Goal: Information Seeking & Learning: Learn about a topic

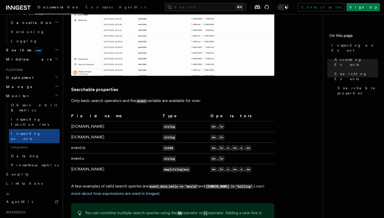
scroll to position [186, 0]
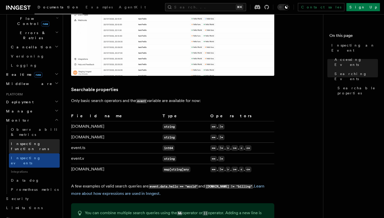
click at [34, 141] on span "Inspecting function runs" at bounding box center [30, 145] width 38 height 9
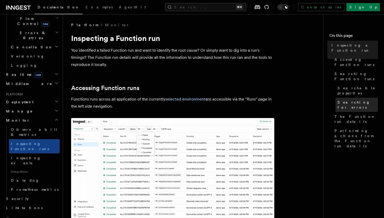
click at [349, 100] on span "Searching for errors" at bounding box center [357, 105] width 40 height 10
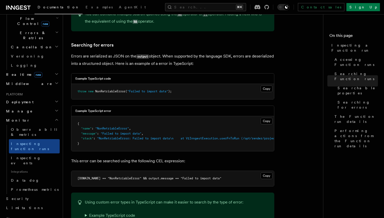
scroll to position [503, 0]
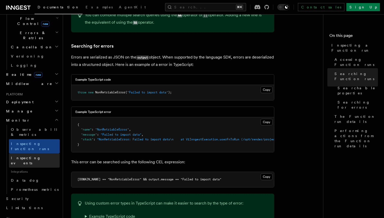
click at [31, 156] on span "Inspecting events" at bounding box center [26, 160] width 30 height 9
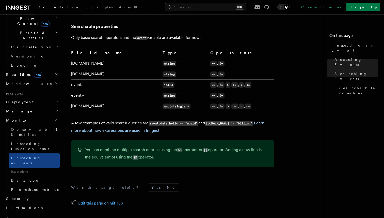
scroll to position [446, 0]
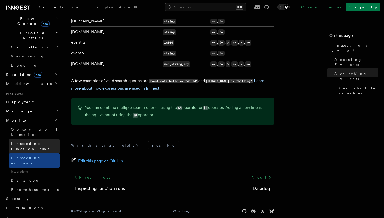
click at [35, 141] on span "Inspecting function runs" at bounding box center [30, 145] width 38 height 9
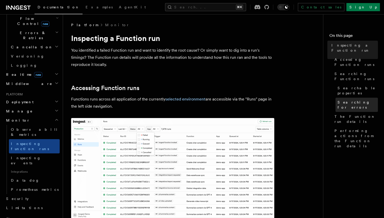
click at [354, 100] on span "Searching for errors" at bounding box center [357, 105] width 40 height 10
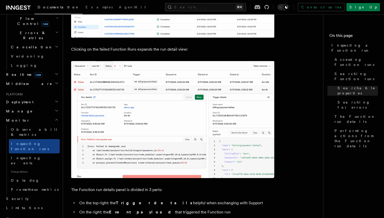
scroll to position [807, 0]
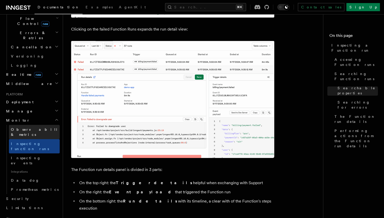
click at [42, 127] on span "Observability & metrics" at bounding box center [37, 131] width 52 height 9
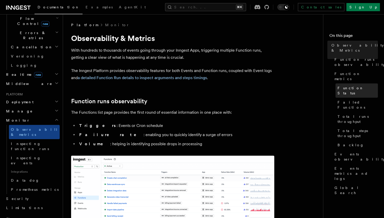
click at [342, 85] on span "Function Status" at bounding box center [357, 90] width 40 height 10
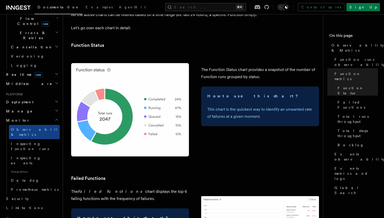
scroll to position [494, 0]
